Goal: Task Accomplishment & Management: Manage account settings

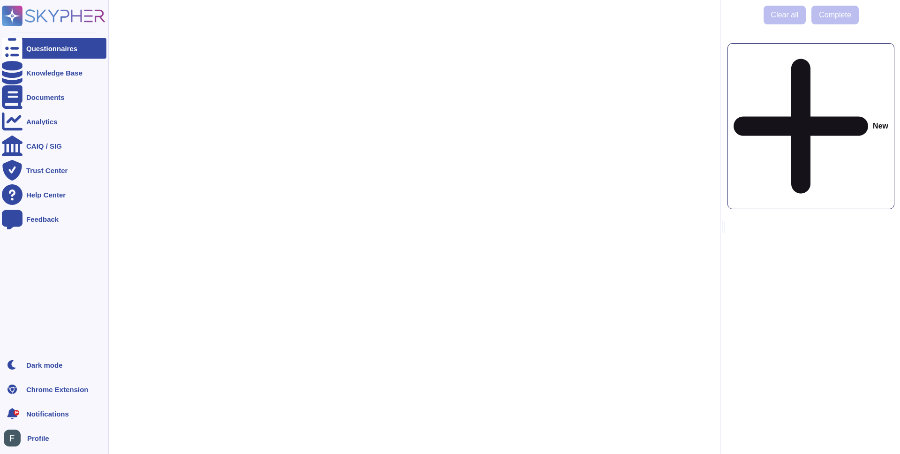
click at [58, 59] on ul "Questionnaires Knowledge Base Documents Analytics CAIQ / SIG Trust Center Help …" at bounding box center [54, 193] width 105 height 311
click at [62, 46] on div "Questionnaires" at bounding box center [51, 48] width 51 height 7
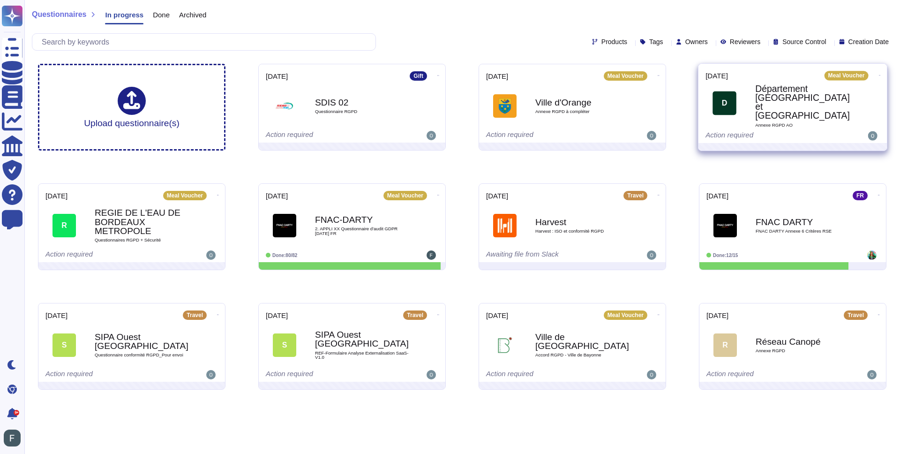
click at [799, 89] on div "Département Saone et Loire Annexe RGPD AO" at bounding box center [802, 105] width 95 height 43
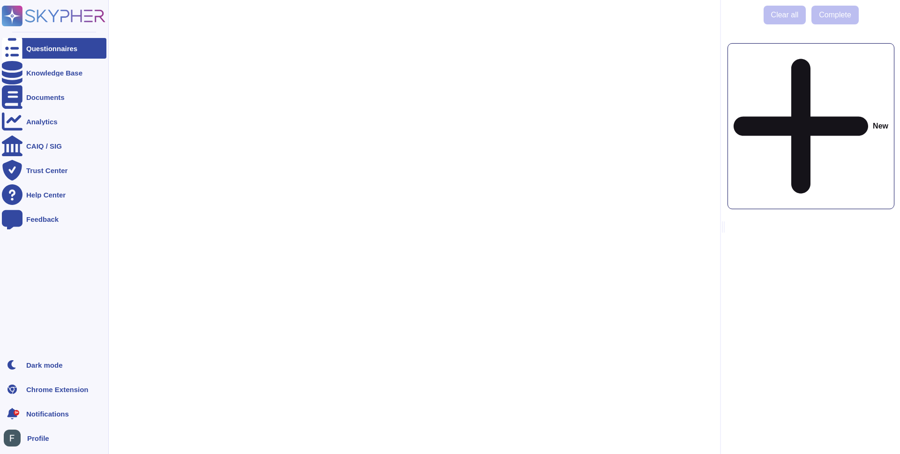
click at [28, 47] on div "Questionnaires" at bounding box center [51, 48] width 51 height 7
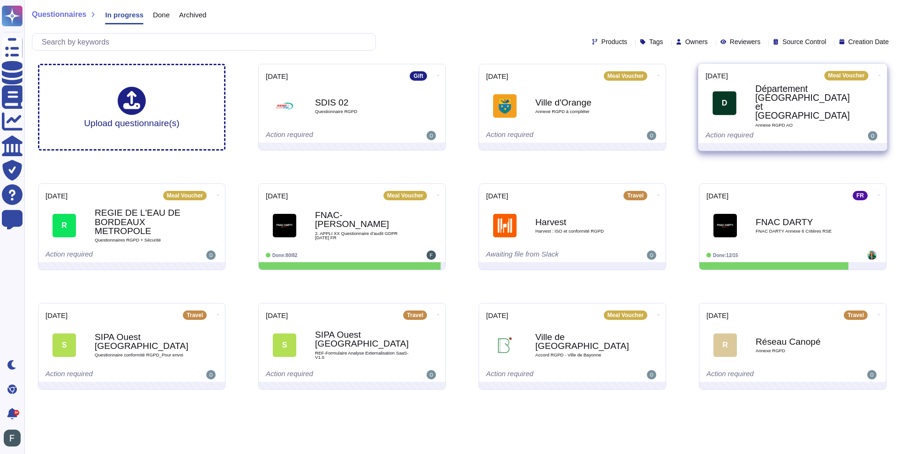
click at [879, 75] on icon at bounding box center [880, 75] width 2 height 0
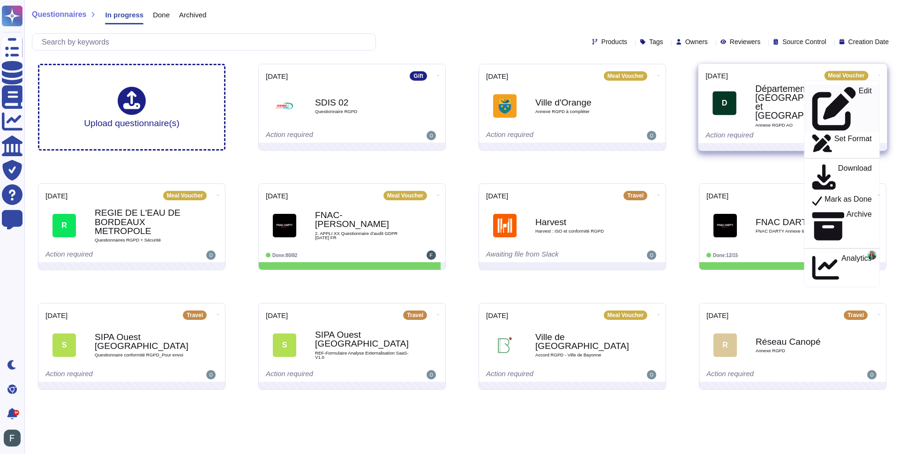
click at [846, 91] on div "Edit" at bounding box center [842, 109] width 60 height 44
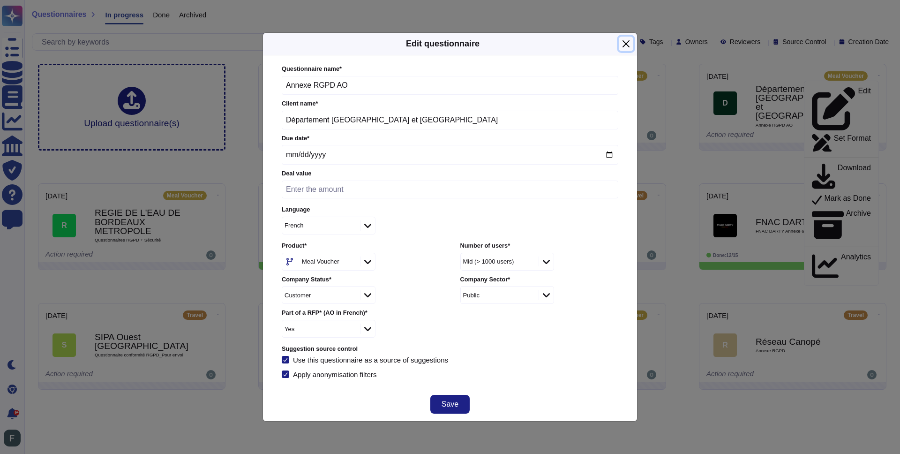
click at [628, 45] on button "Close" at bounding box center [626, 44] width 15 height 15
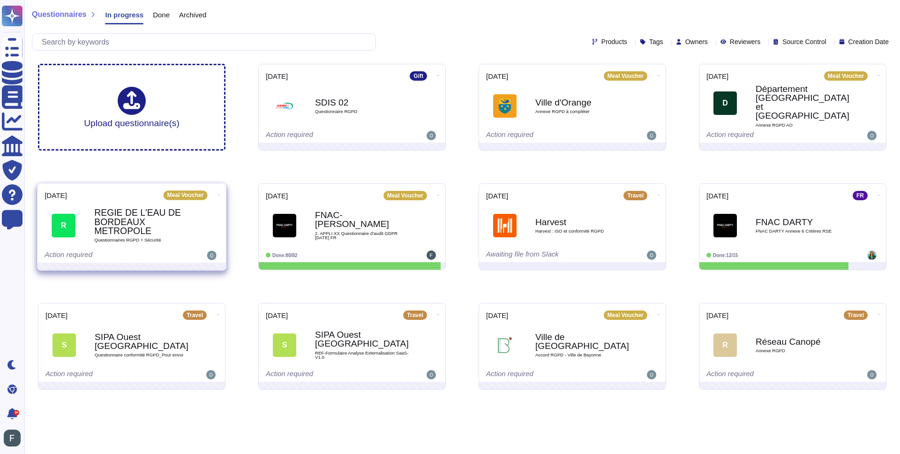
click at [218, 194] on icon at bounding box center [219, 195] width 2 height 2
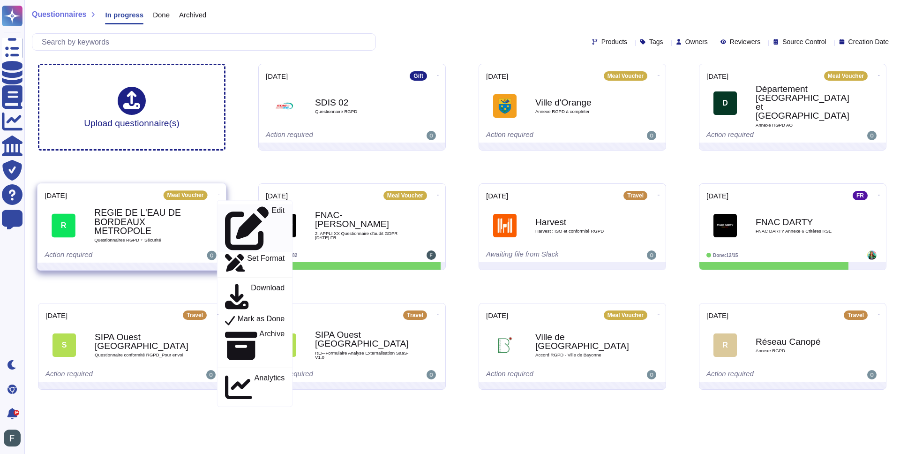
click at [271, 207] on p "Edit" at bounding box center [277, 229] width 13 height 44
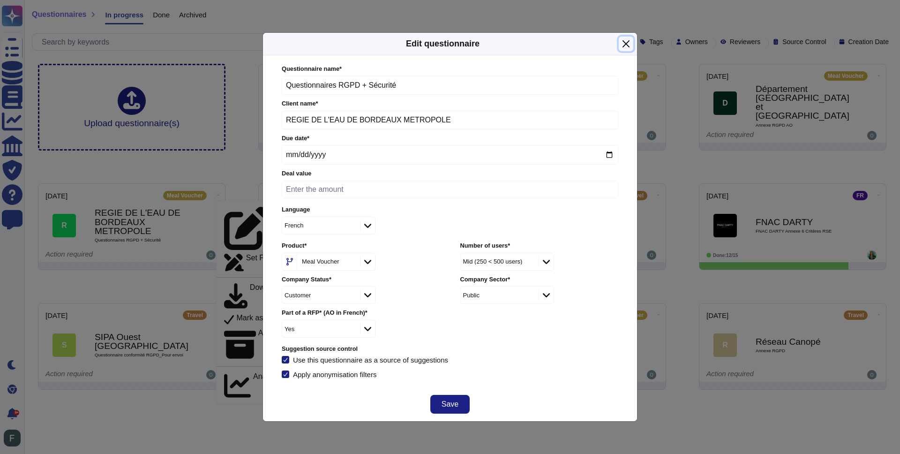
click at [624, 42] on button "Close" at bounding box center [626, 44] width 15 height 15
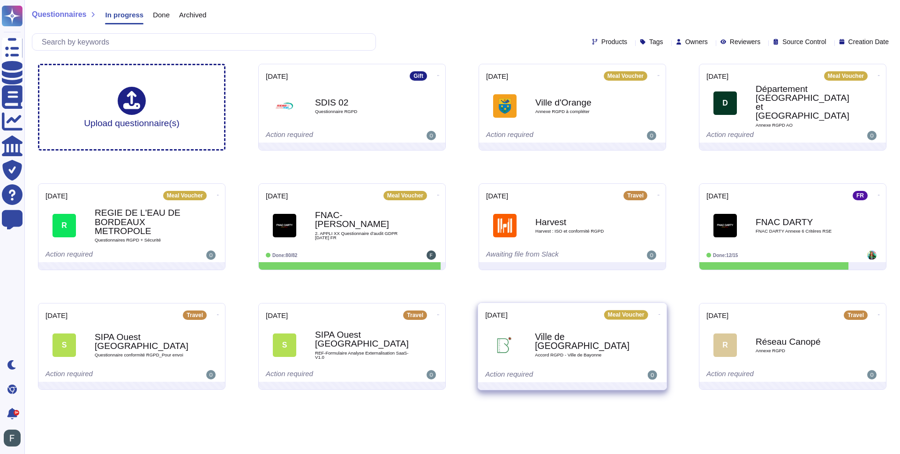
click at [659, 315] on icon at bounding box center [660, 314] width 2 height 2
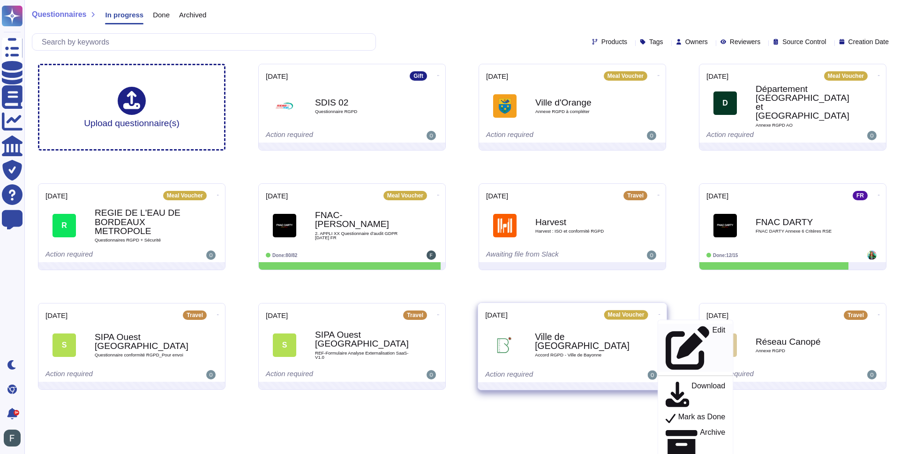
click at [690, 334] on link "Edit" at bounding box center [695, 348] width 75 height 48
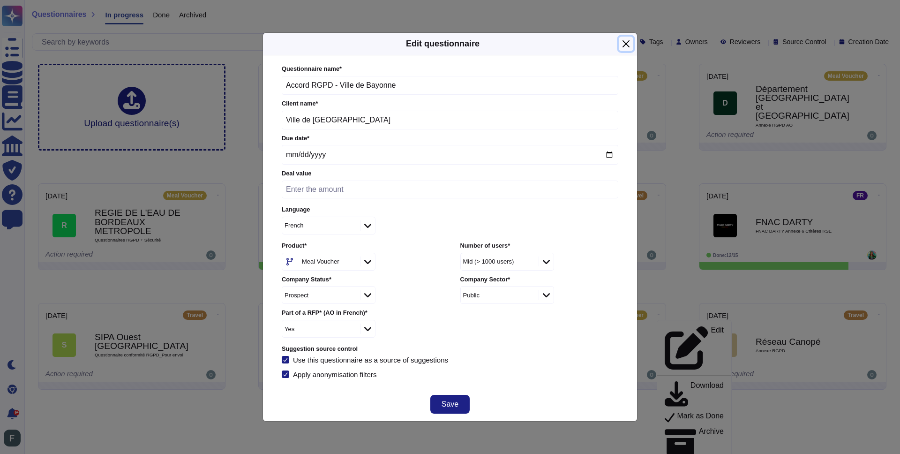
click at [629, 45] on button "Close" at bounding box center [626, 44] width 15 height 15
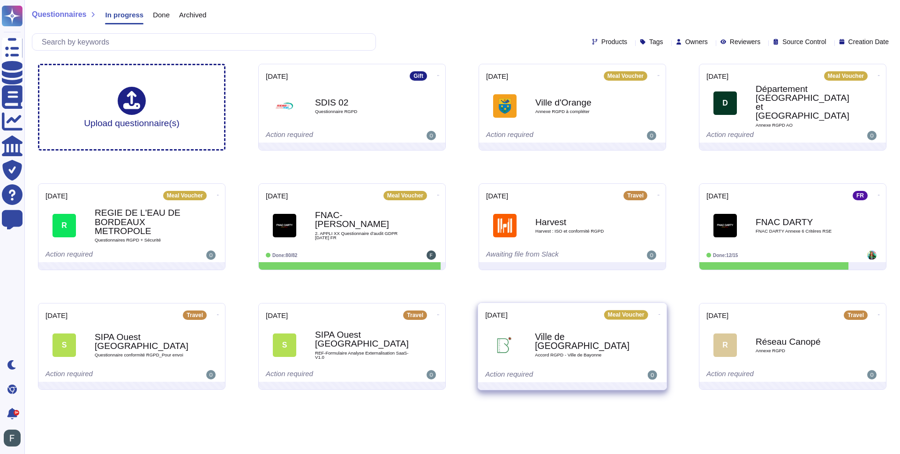
click at [659, 313] on icon at bounding box center [660, 314] width 2 height 2
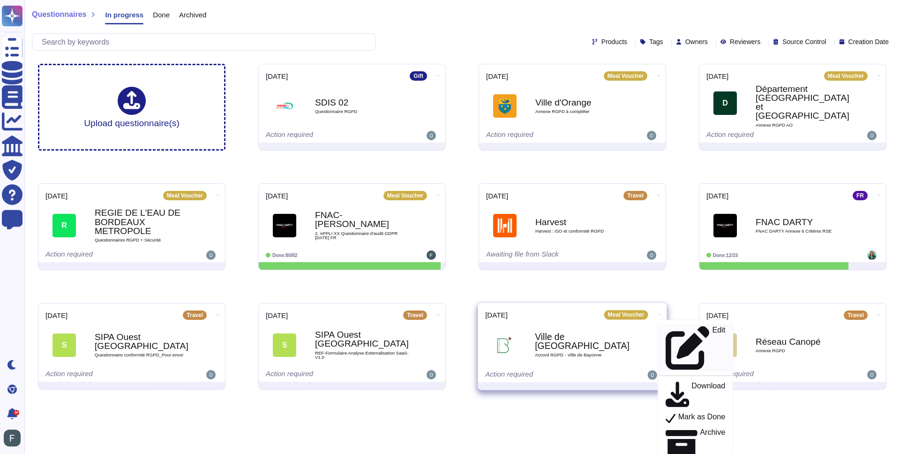
click at [687, 330] on div "Edit" at bounding box center [696, 348] width 60 height 44
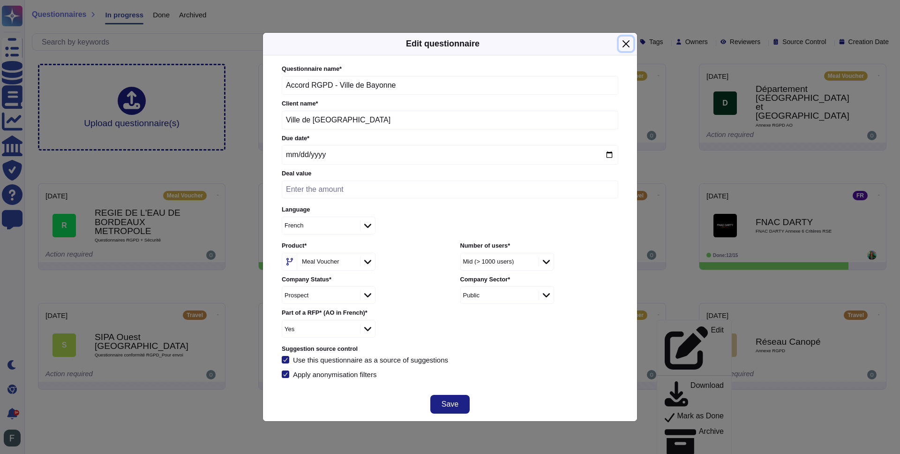
click at [627, 46] on button "Close" at bounding box center [626, 44] width 15 height 15
